Goal: Task Accomplishment & Management: Use online tool/utility

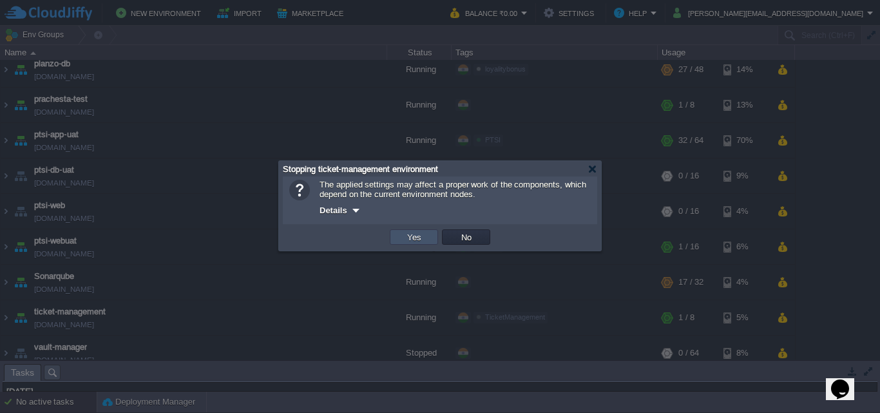
click at [408, 237] on button "Yes" at bounding box center [414, 237] width 22 height 12
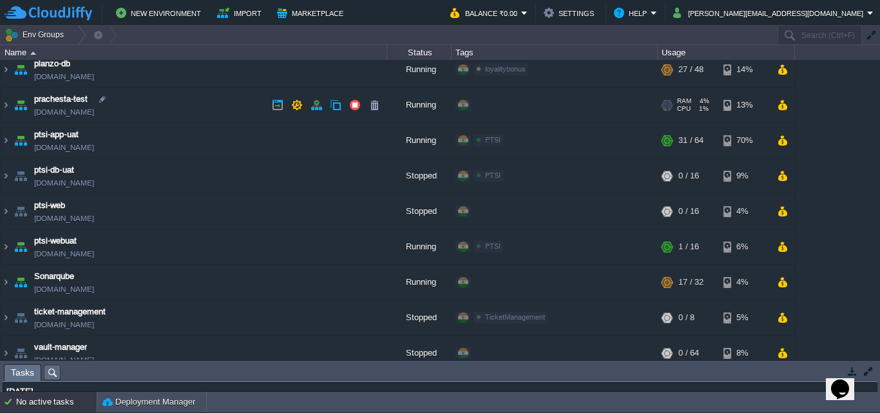
click at [12, 104] on img at bounding box center [21, 105] width 18 height 35
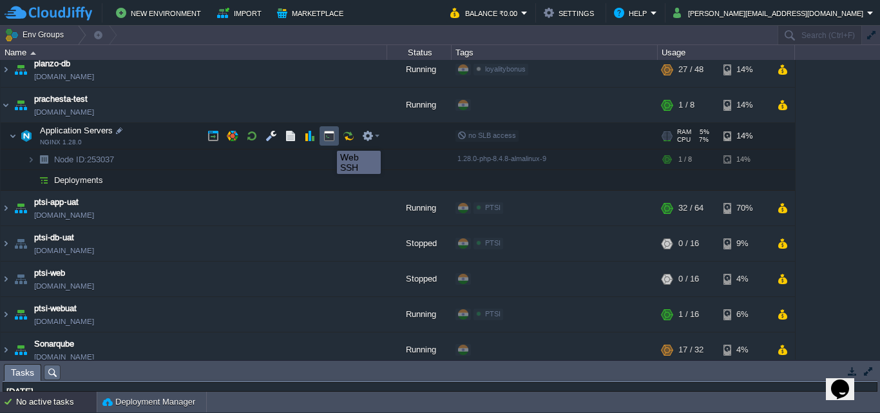
click at [327, 139] on button "button" at bounding box center [329, 136] width 12 height 12
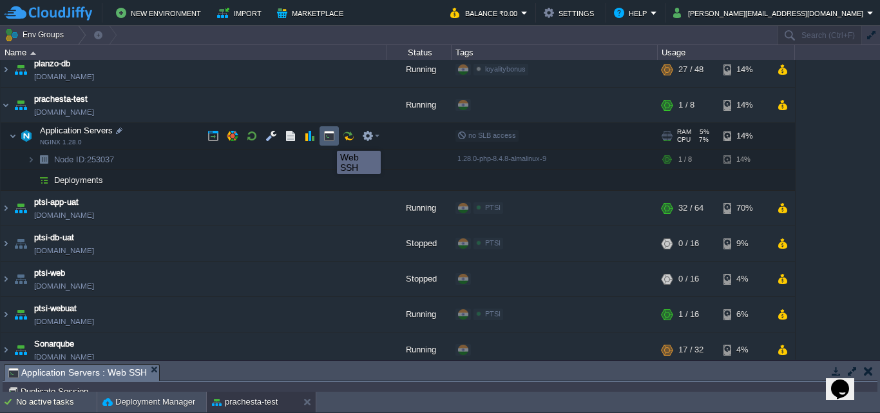
type input "#000000"
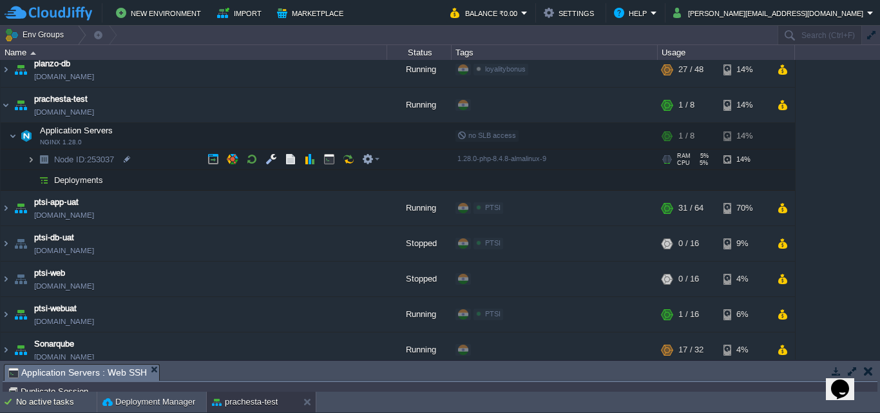
click at [32, 160] on img at bounding box center [31, 159] width 8 height 20
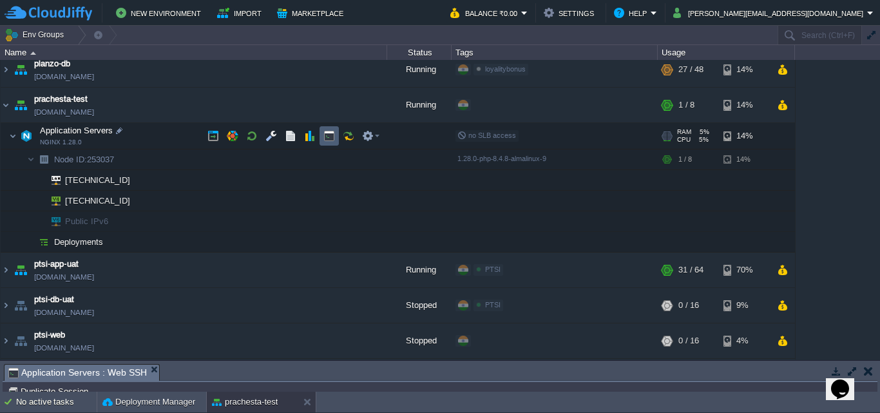
click at [327, 146] on td at bounding box center [329, 135] width 19 height 19
click at [332, 137] on button "button" at bounding box center [329, 136] width 12 height 12
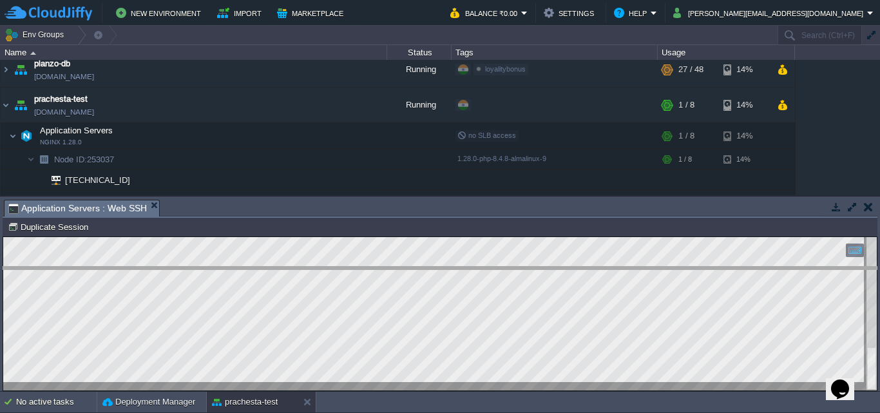
drag, startPoint x: 278, startPoint y: 214, endPoint x: 249, endPoint y: 282, distance: 74.0
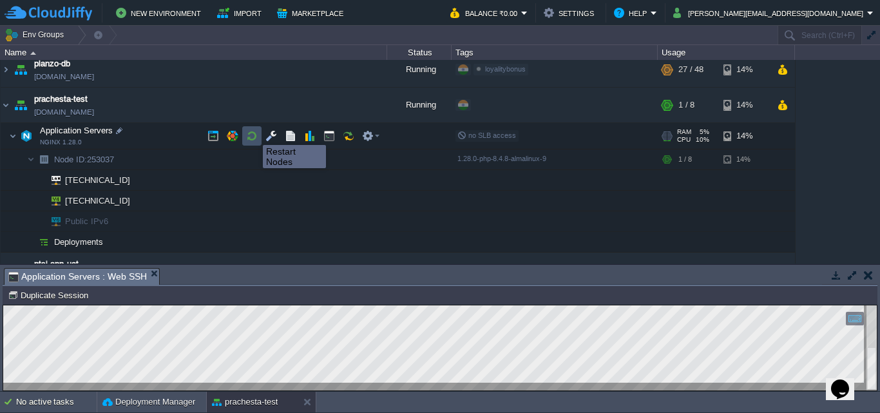
click at [253, 133] on button "button" at bounding box center [252, 136] width 12 height 12
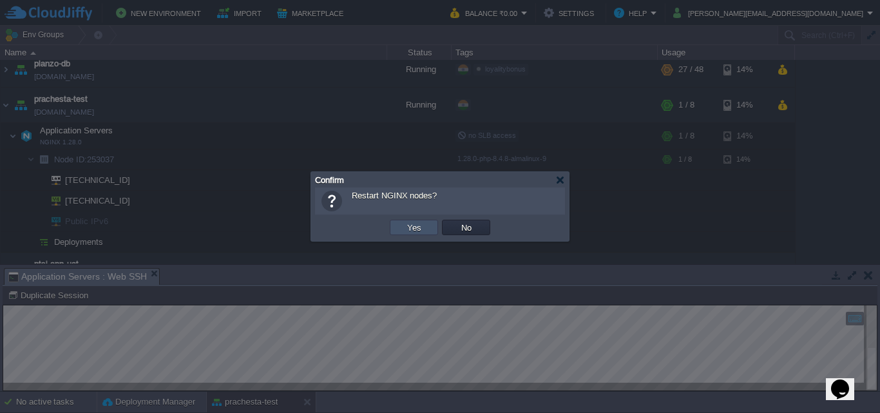
click at [416, 226] on button "Yes" at bounding box center [414, 228] width 22 height 12
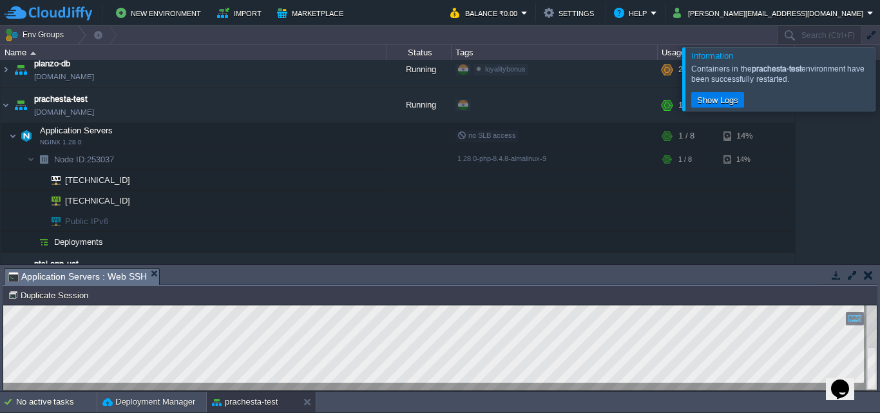
click at [880, 81] on div at bounding box center [896, 78] width 0 height 63
